Goal: Check status: Check status

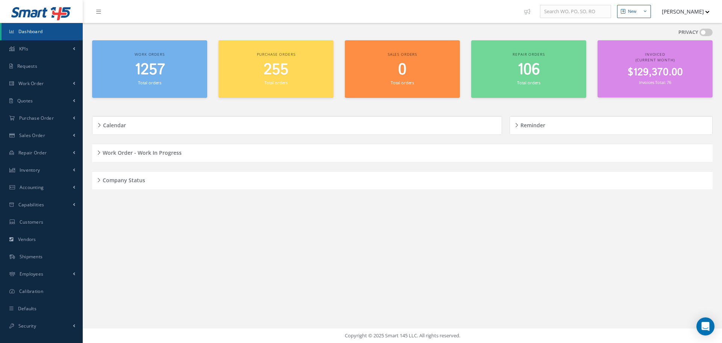
click at [98, 178] on div "Company Status" at bounding box center [402, 180] width 621 height 12
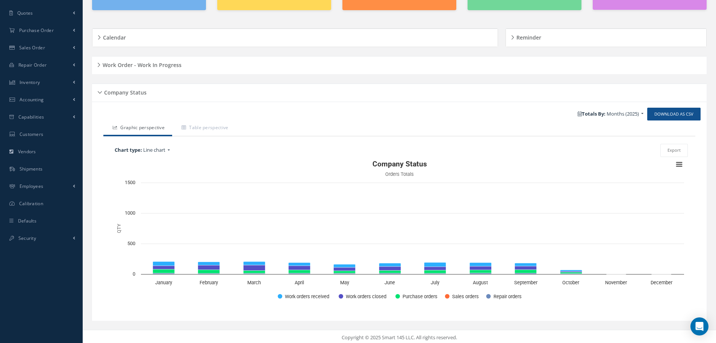
scroll to position [90, 0]
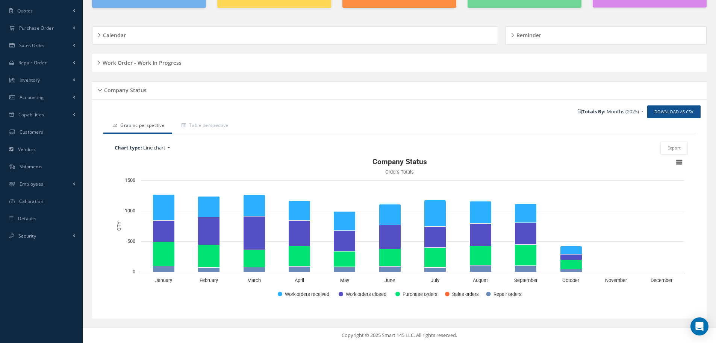
click at [99, 89] on div "Company Status" at bounding box center [399, 91] width 615 height 12
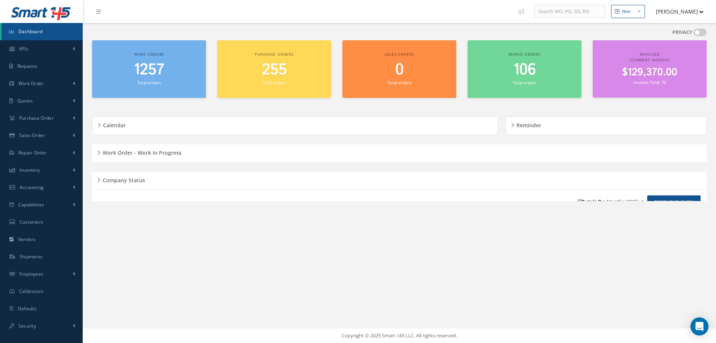
scroll to position [0, 0]
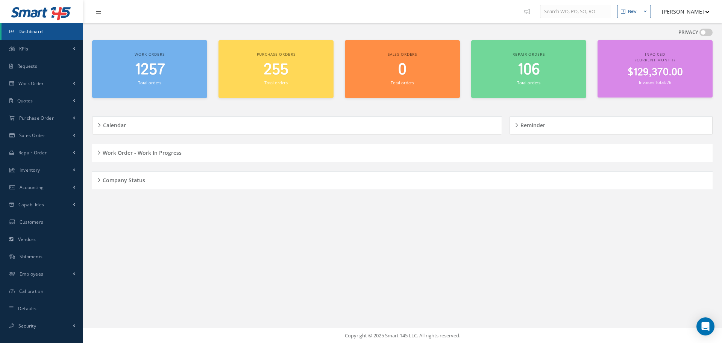
click at [100, 151] on h5 "Work Order - Work In Progress" at bounding box center [140, 151] width 81 height 9
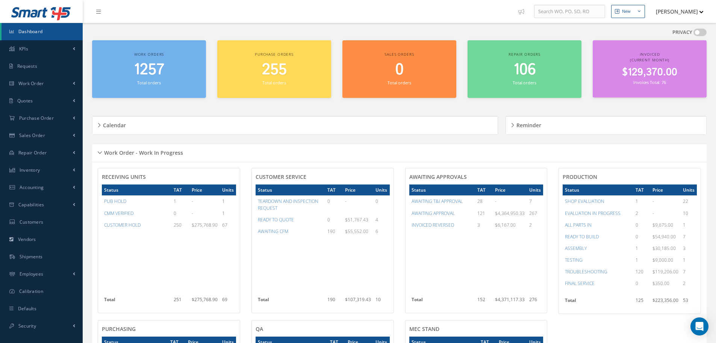
click at [100, 152] on div "Work Order - Work In Progress" at bounding box center [399, 153] width 615 height 12
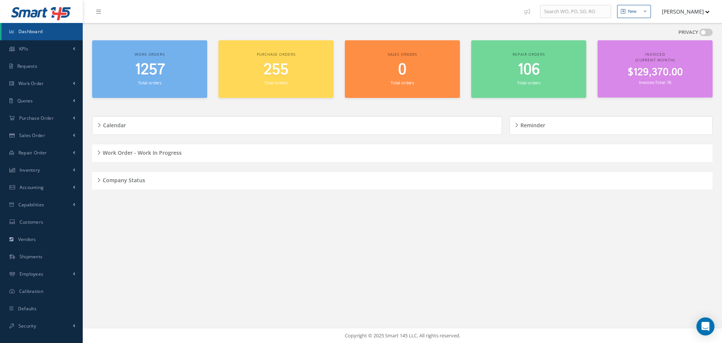
click at [99, 181] on div "Company Status" at bounding box center [402, 180] width 621 height 12
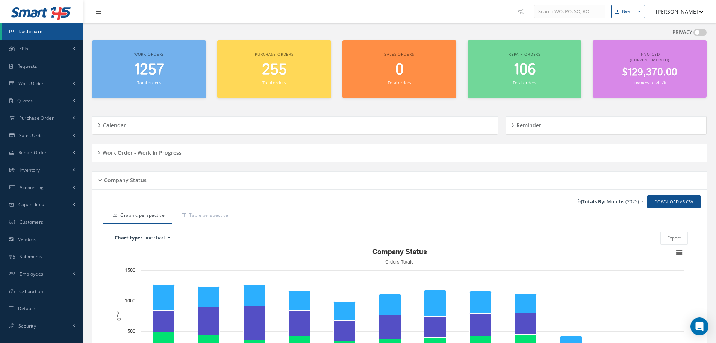
click at [99, 181] on div "Company Status" at bounding box center [399, 180] width 615 height 12
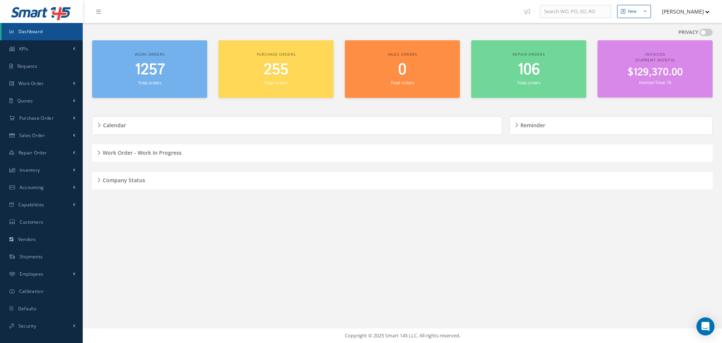
click at [97, 177] on div "Company Status" at bounding box center [402, 180] width 621 height 12
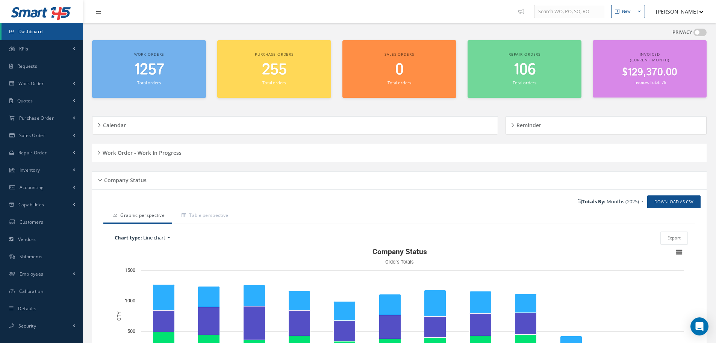
click at [99, 177] on div "Company Status" at bounding box center [399, 180] width 615 height 12
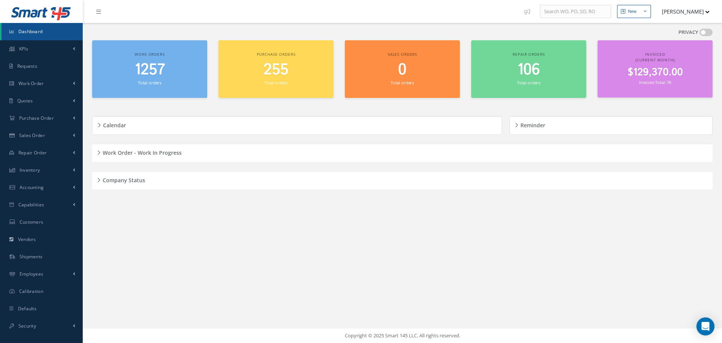
click at [100, 151] on h5 "Work Order - Work In Progress" at bounding box center [140, 151] width 81 height 9
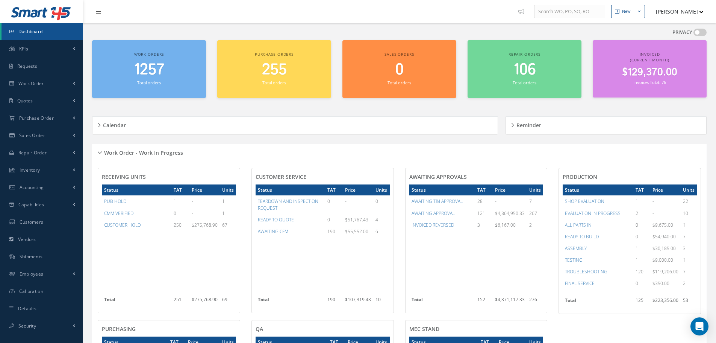
click at [102, 152] on h5 "Work Order - Work In Progress" at bounding box center [142, 151] width 81 height 9
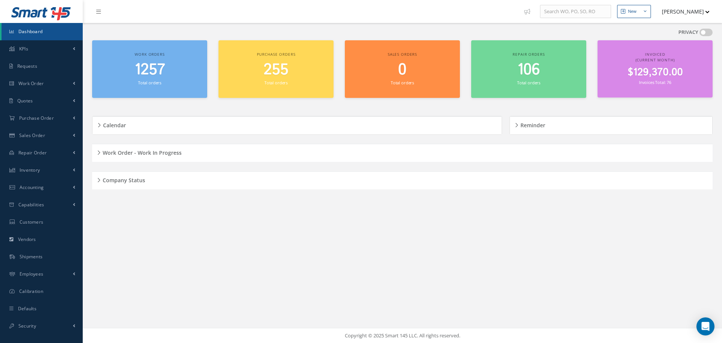
click at [95, 179] on div "Company Status" at bounding box center [402, 180] width 621 height 12
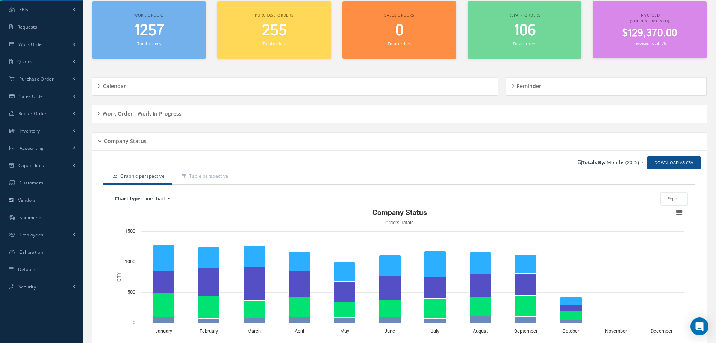
scroll to position [90, 0]
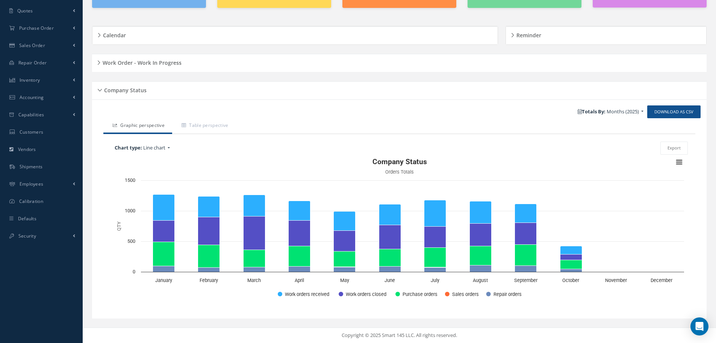
click at [101, 89] on div "Company Status" at bounding box center [399, 91] width 615 height 12
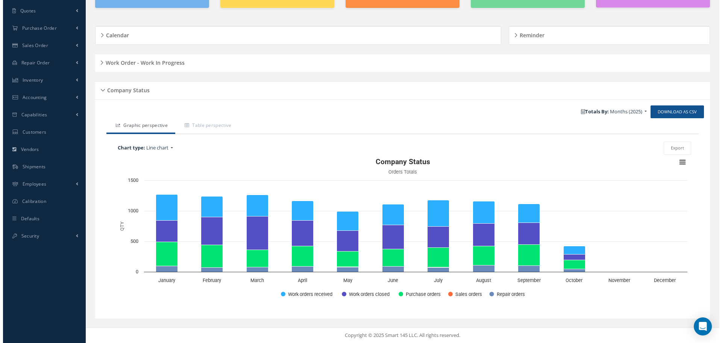
scroll to position [0, 0]
